Goal: Task Accomplishment & Management: Manage account settings

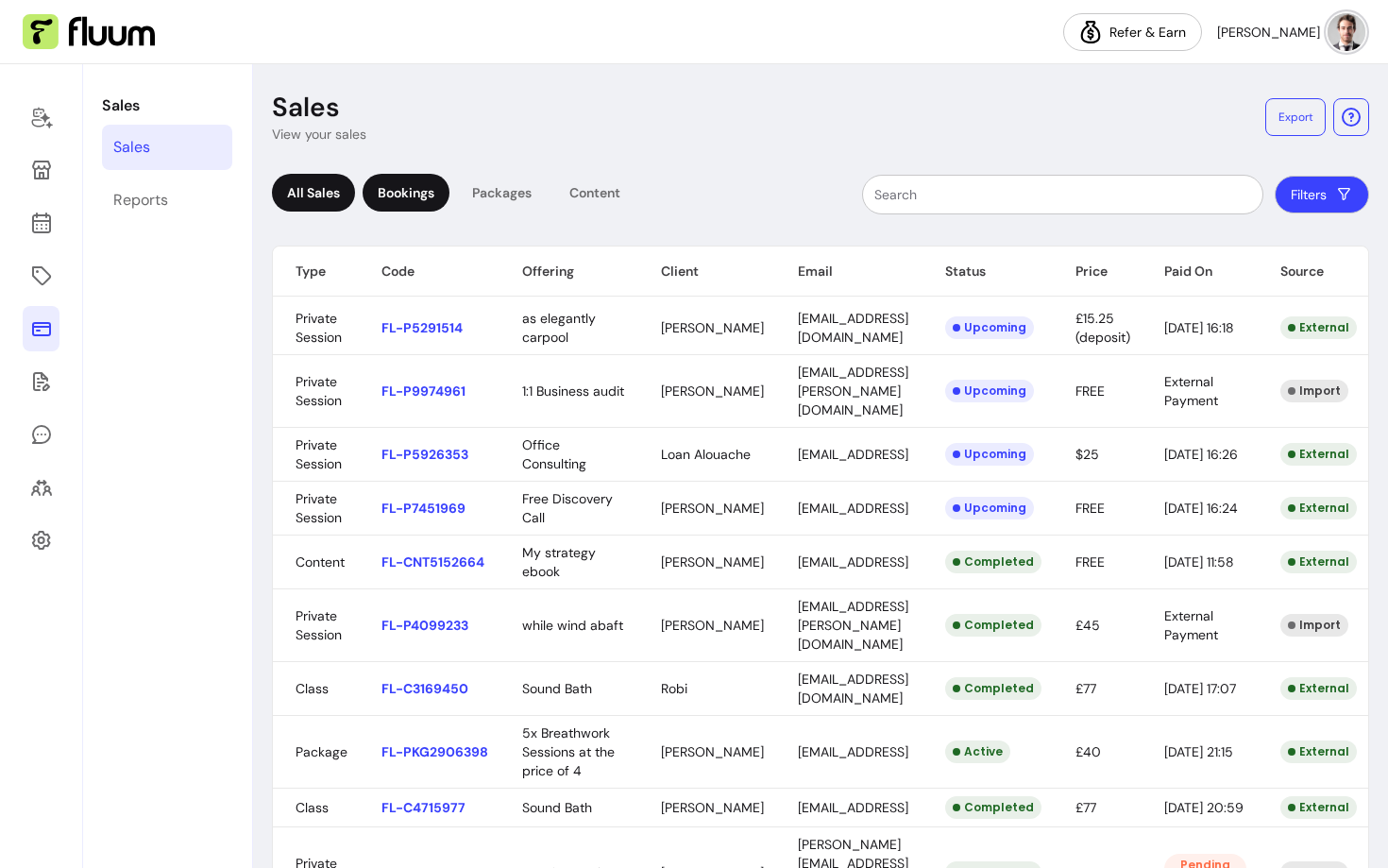
click at [416, 187] on div "Bookings" at bounding box center [406, 192] width 87 height 38
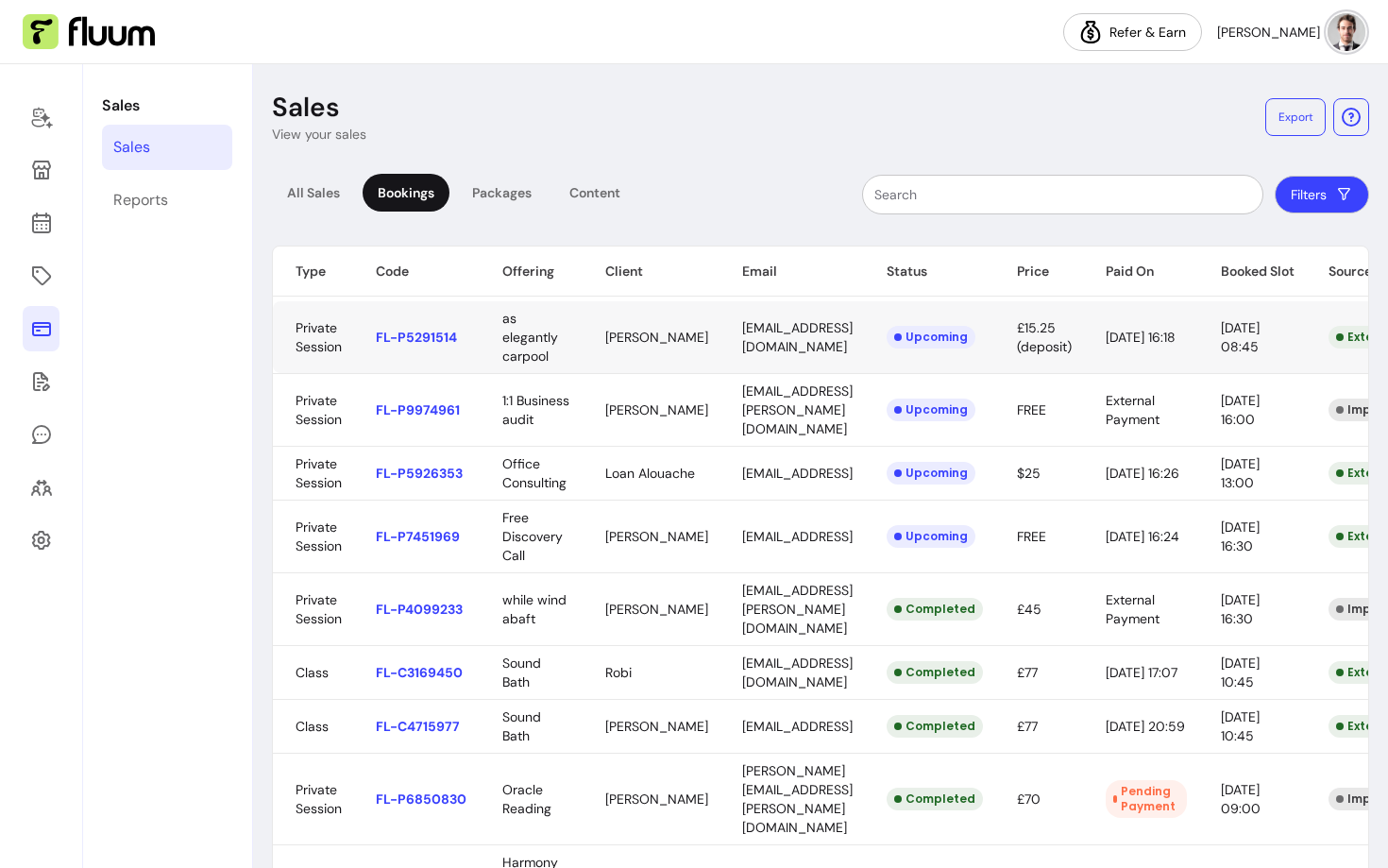
click at [657, 351] on body "Refer & Earn [PERSON_NAME] Sales Sales Reports Sales View your sales Export All…" at bounding box center [694, 434] width 1388 height 868
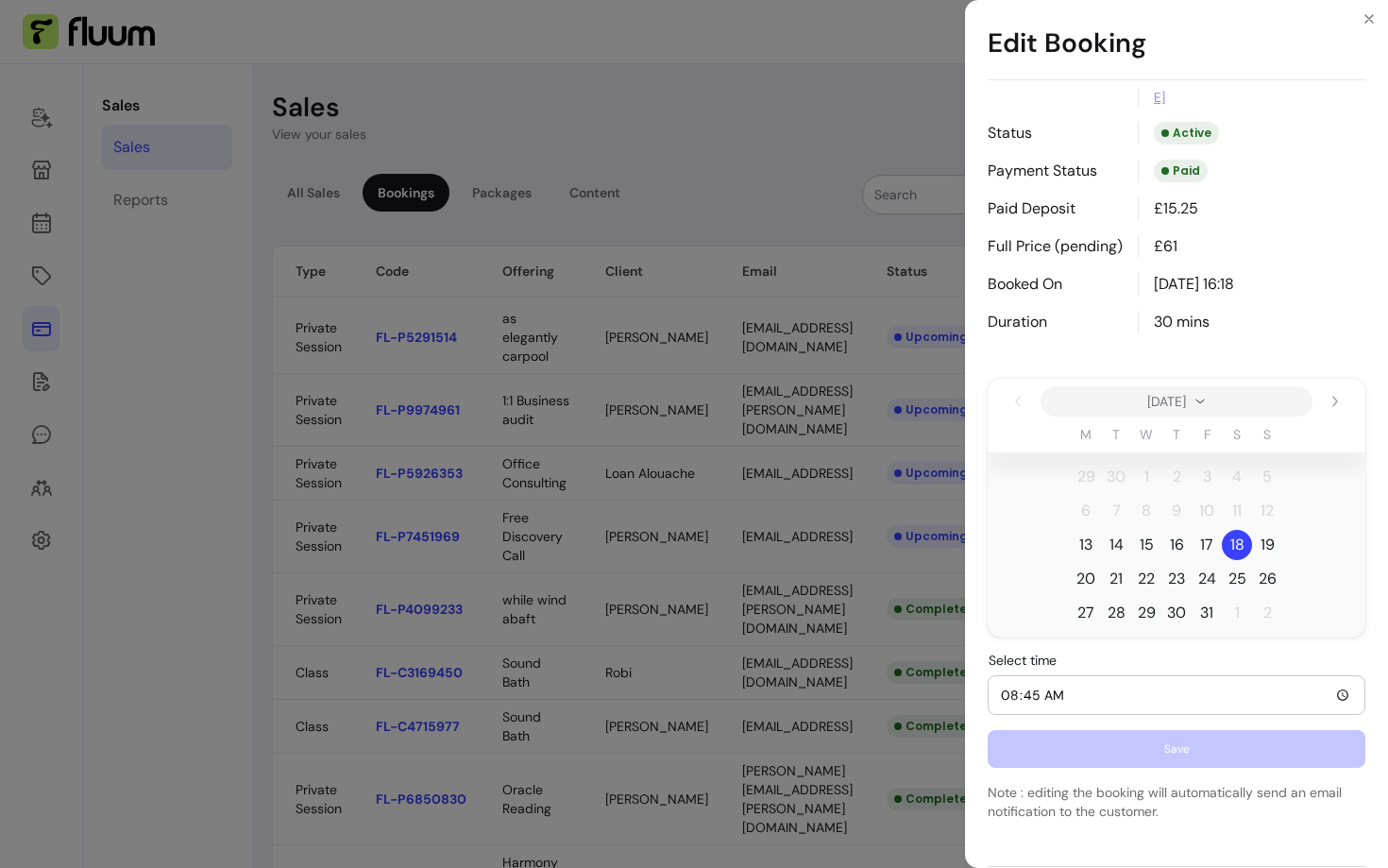
scroll to position [129, 0]
click at [1152, 573] on span "22" at bounding box center [1146, 580] width 17 height 23
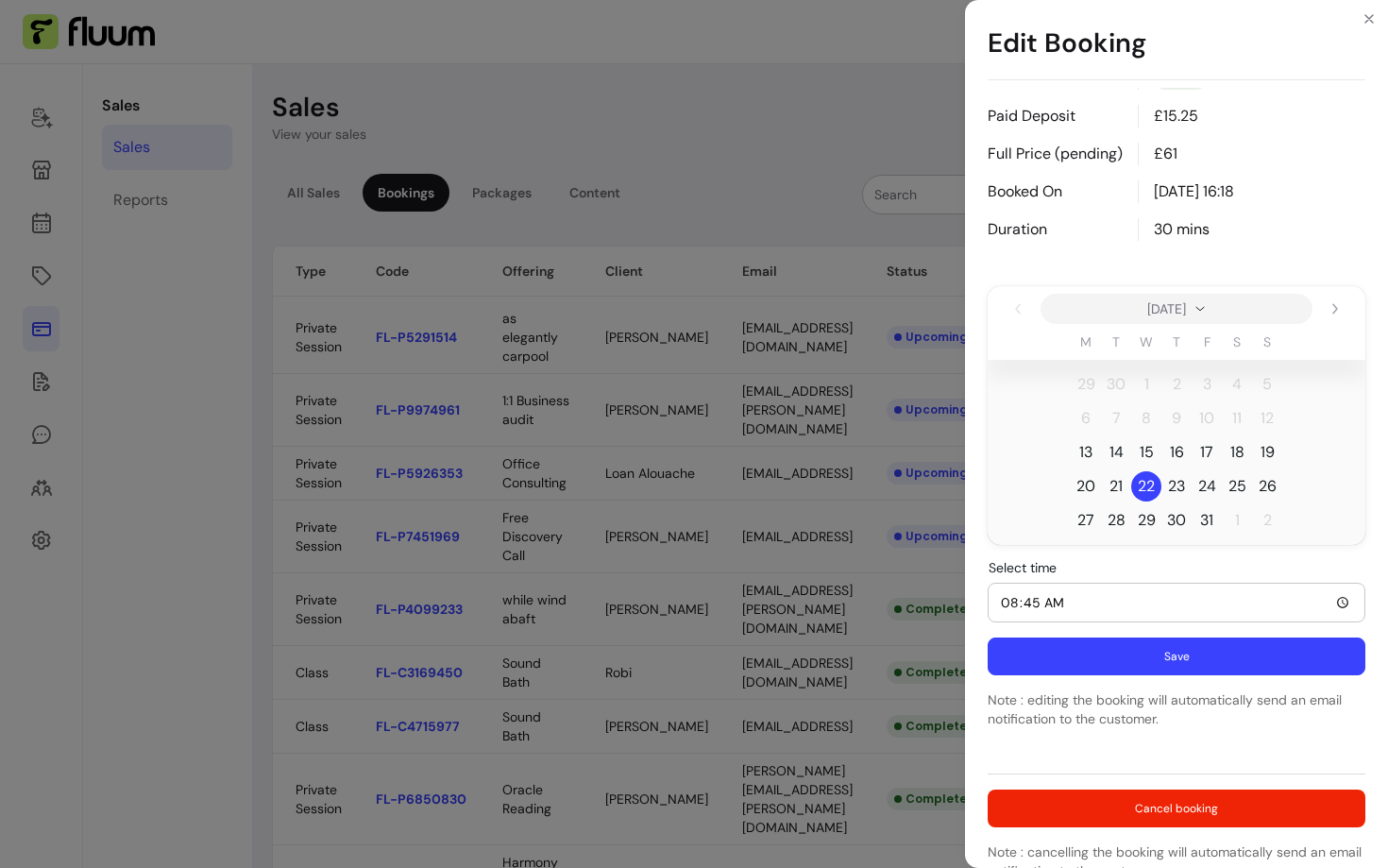
scroll to position [222, 0]
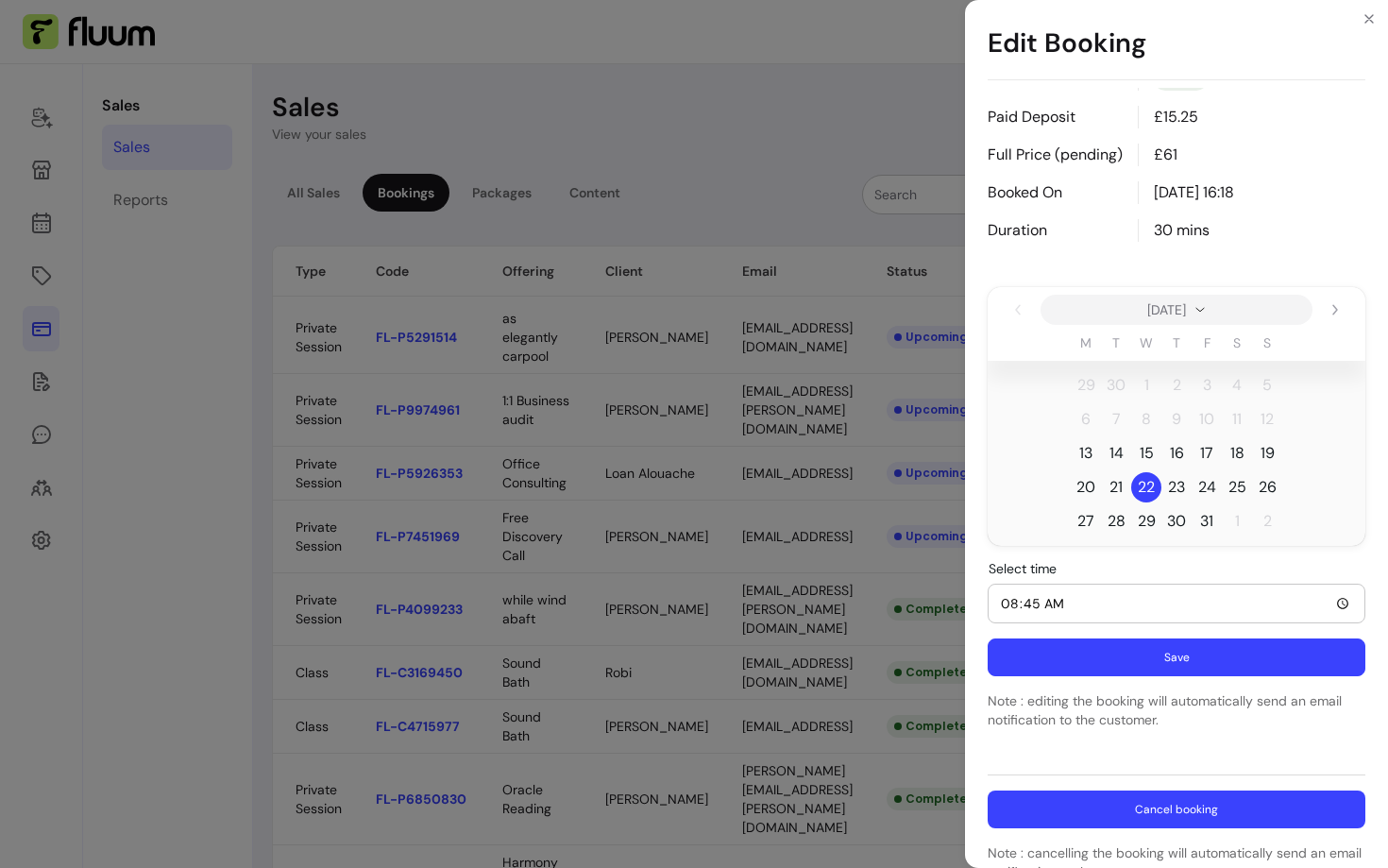
click at [1114, 791] on button "Cancel booking" at bounding box center [1176, 809] width 378 height 38
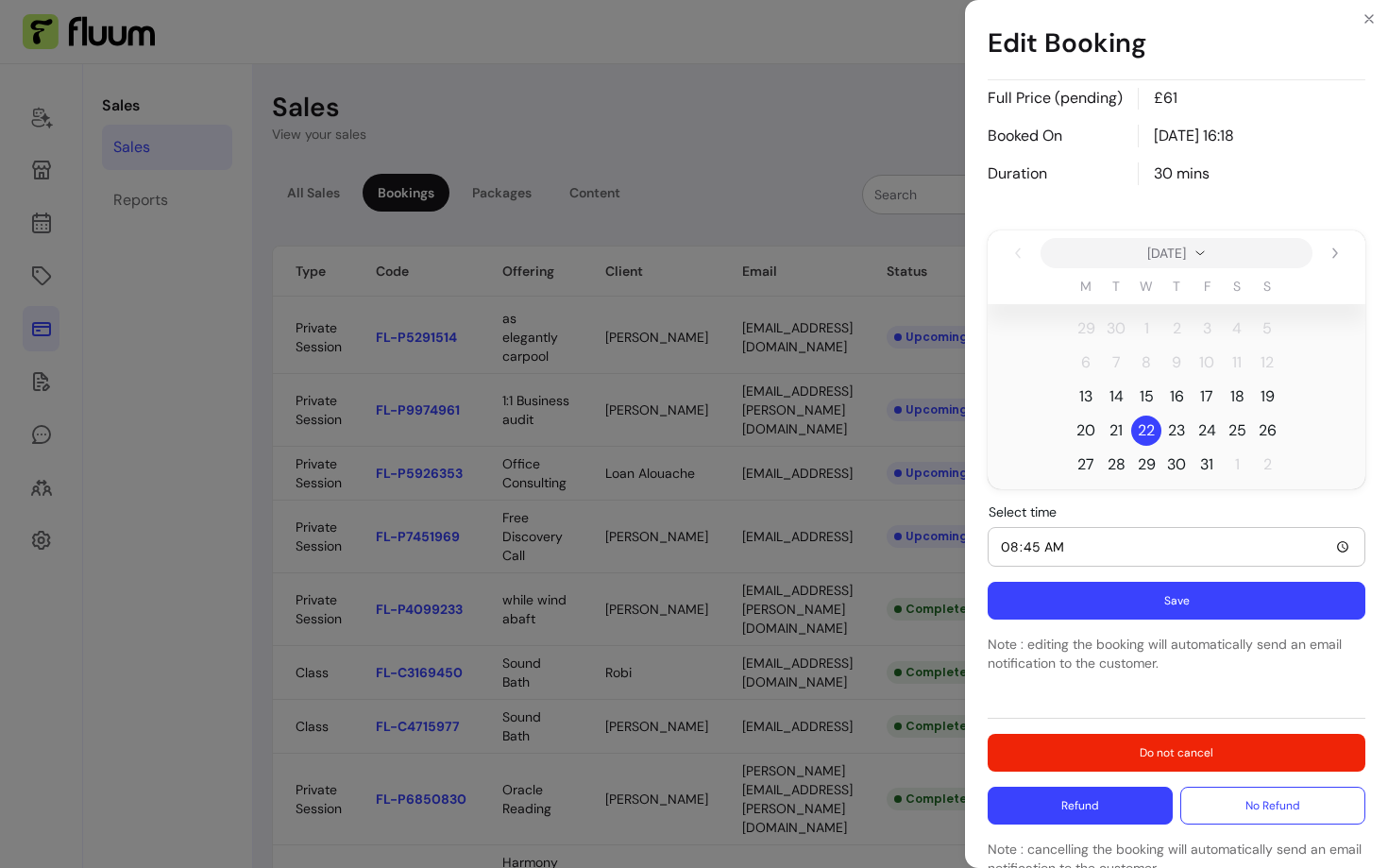
click at [1080, 787] on button "Refund" at bounding box center [1080, 805] width 185 height 38
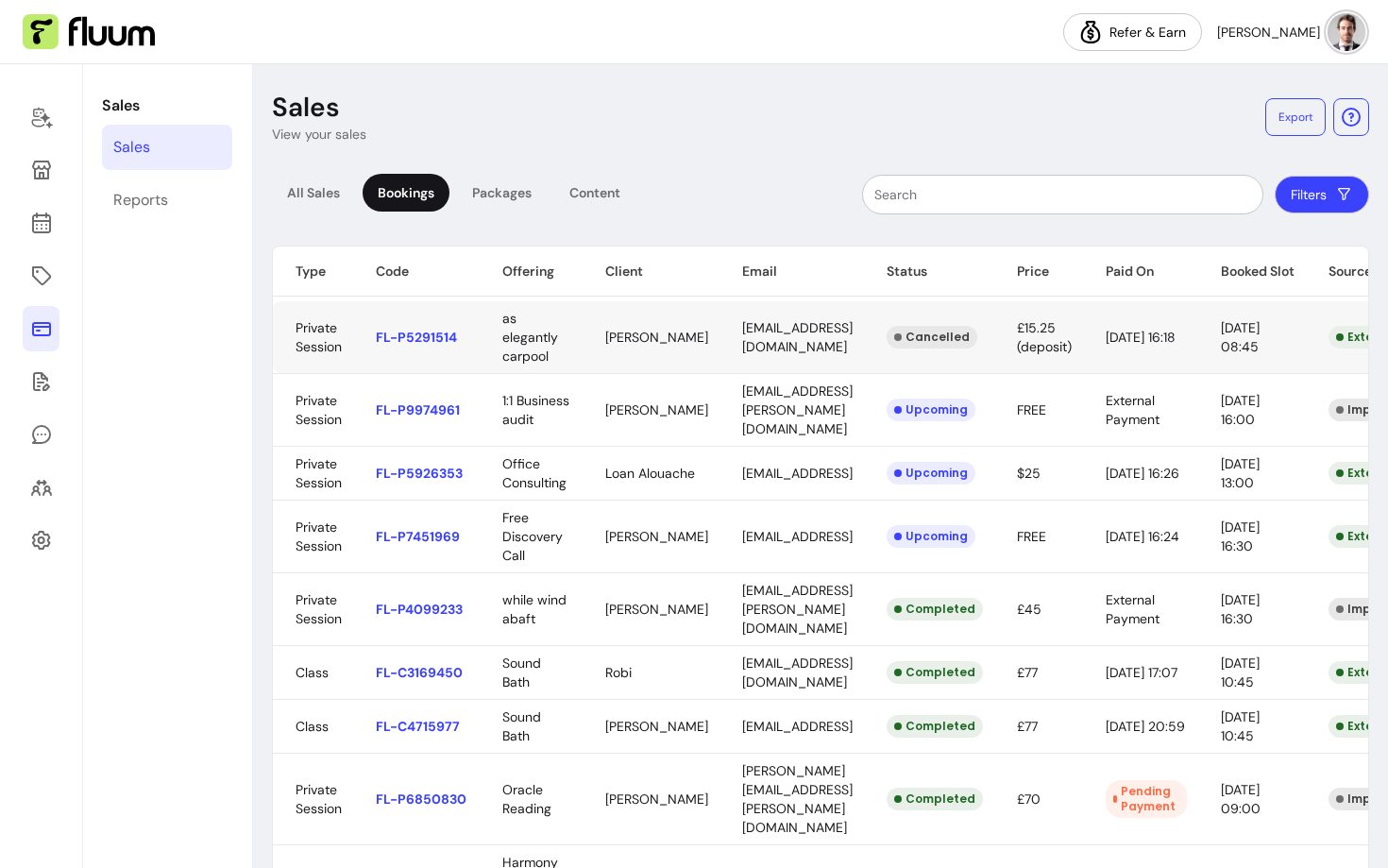
click at [1104, 341] on body "Refer & Earn [PERSON_NAME] Sales Sales Reports Sales View your sales Export All…" at bounding box center [694, 434] width 1388 height 868
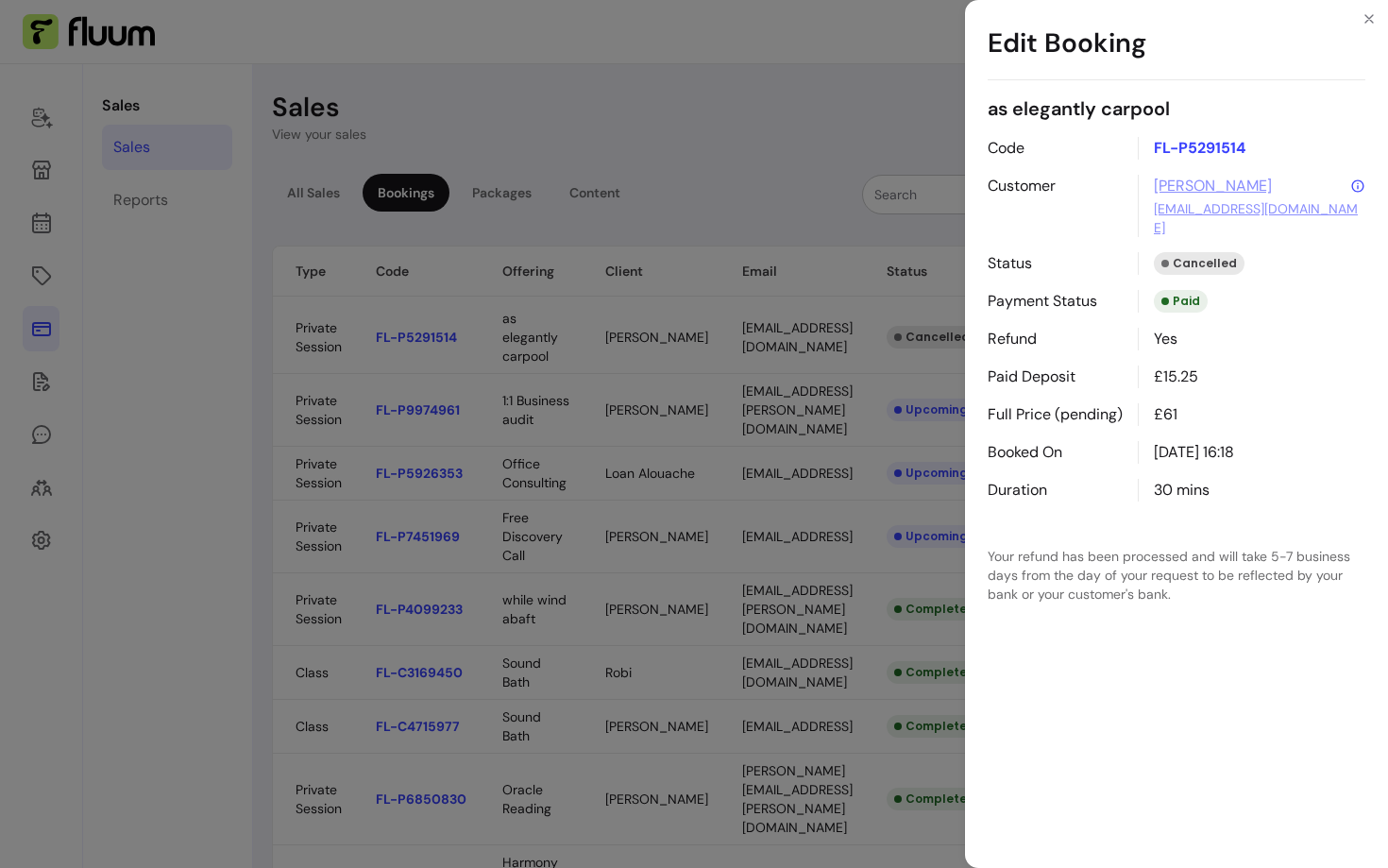
click at [1099, 552] on p "Your refund has been processed and will take 5-7 business days from the day of …" at bounding box center [1176, 575] width 378 height 57
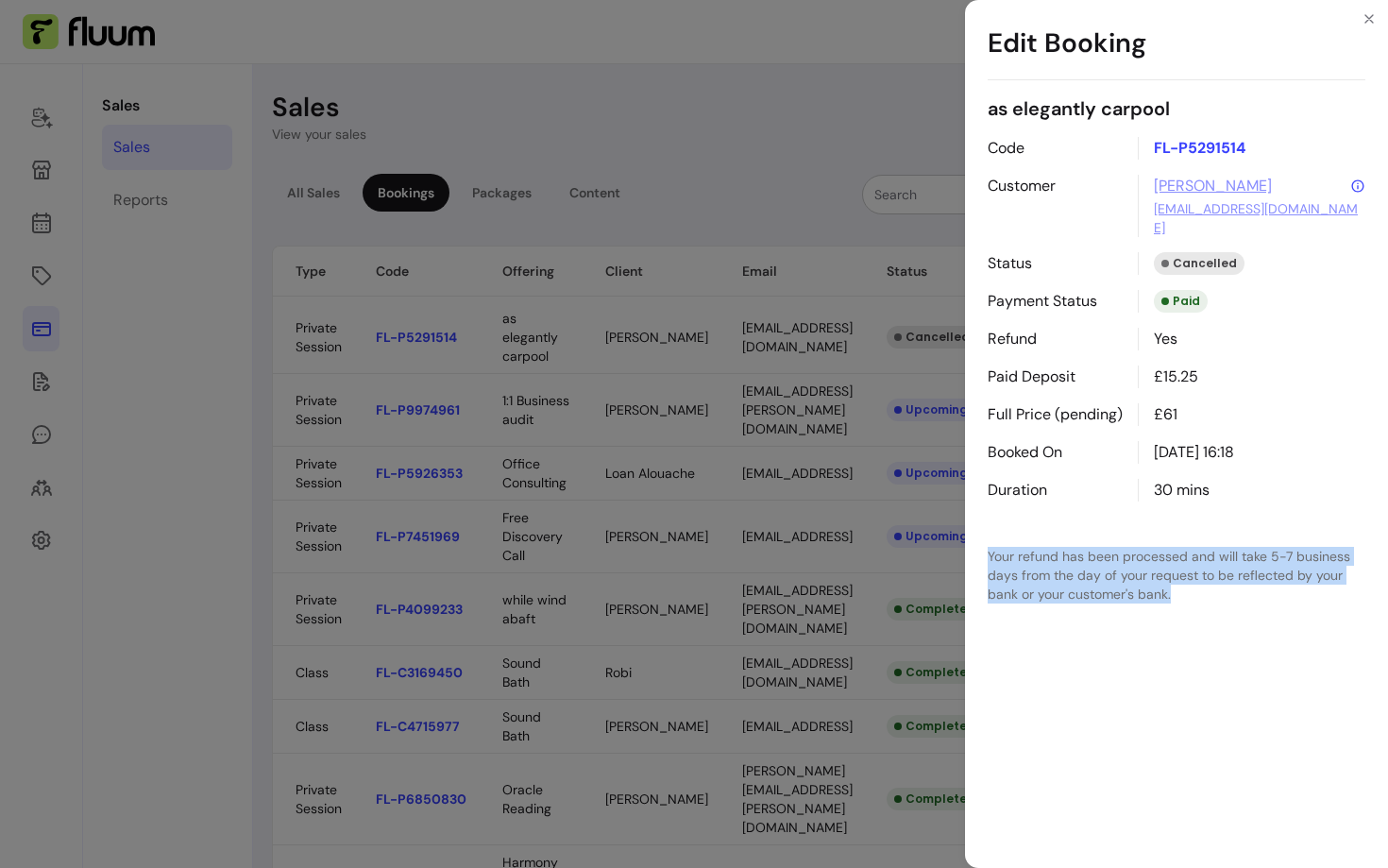
click at [1099, 552] on p "Your refund has been processed and will take 5-7 business days from the day of …" at bounding box center [1176, 575] width 378 height 57
click at [1105, 618] on div "as elegantly carpool Code FL-P5291514 Customer [PERSON_NAME] [EMAIL_ADDRESS][DO…" at bounding box center [1176, 478] width 423 height 780
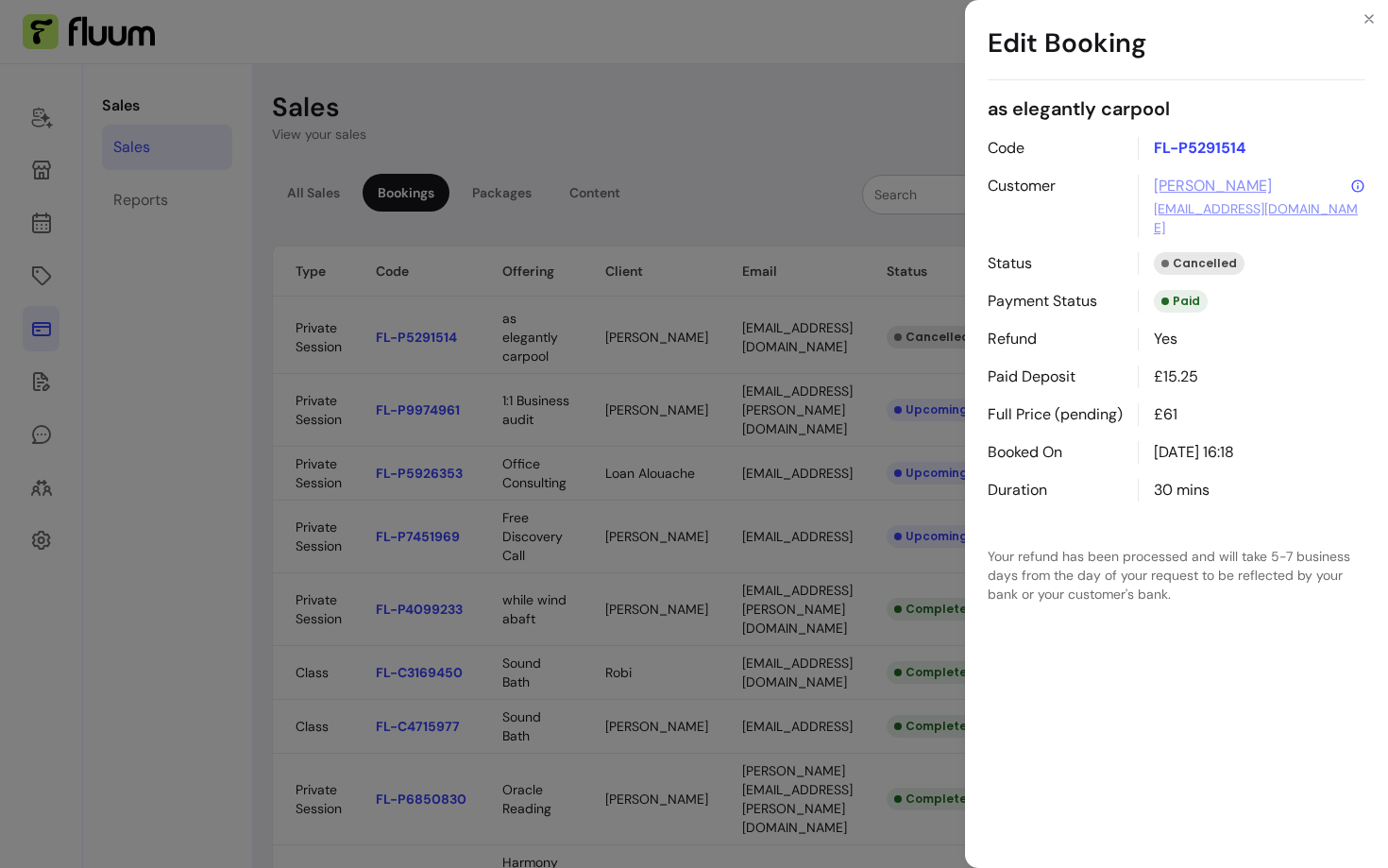
click at [773, 625] on div "Edit Booking as elegantly carpool Code FL-P5291514 Customer [PERSON_NAME] [EMAI…" at bounding box center [694, 434] width 1388 height 868
